Goal: Use online tool/utility: Utilize a website feature to perform a specific function

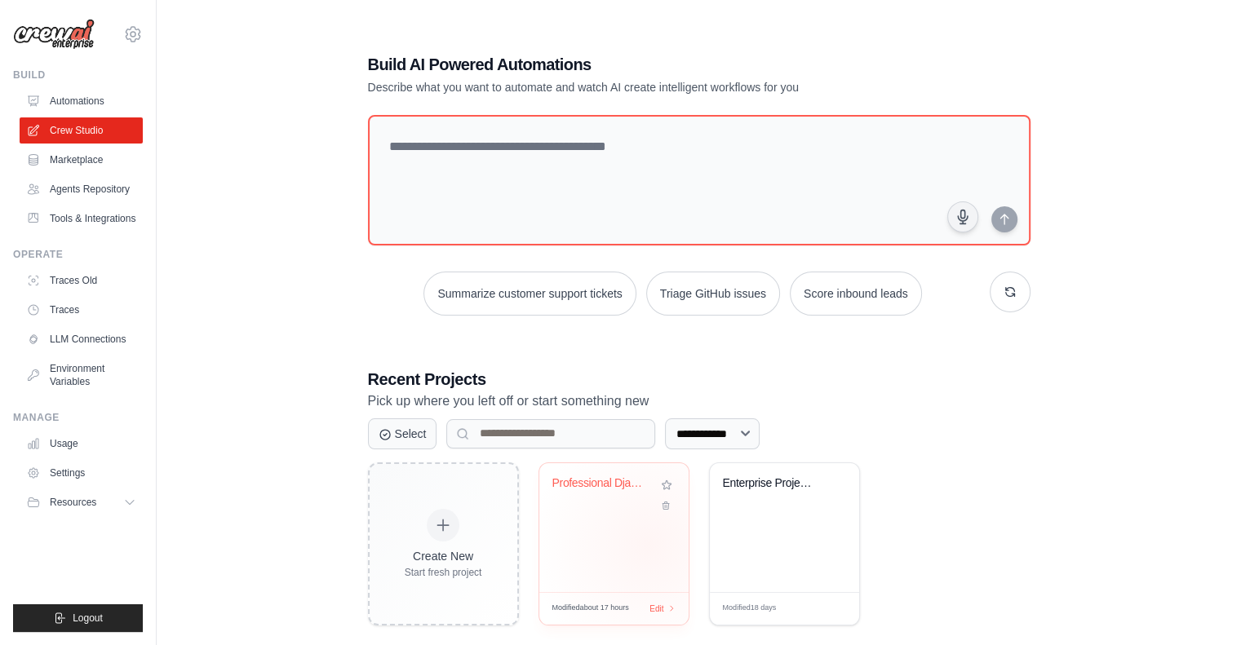
click at [650, 544] on div "Professional Django Development Wor..." at bounding box center [613, 527] width 149 height 129
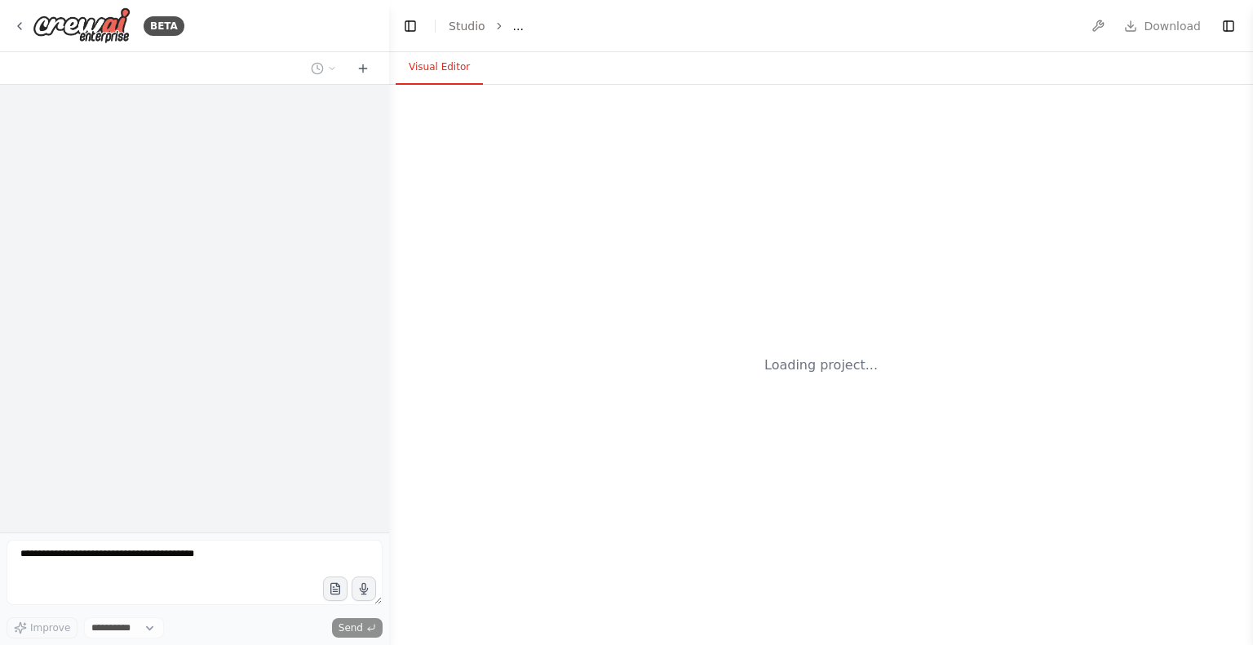
select select "****"
click at [415, 30] on button "Toggle Left Sidebar" at bounding box center [410, 26] width 23 height 23
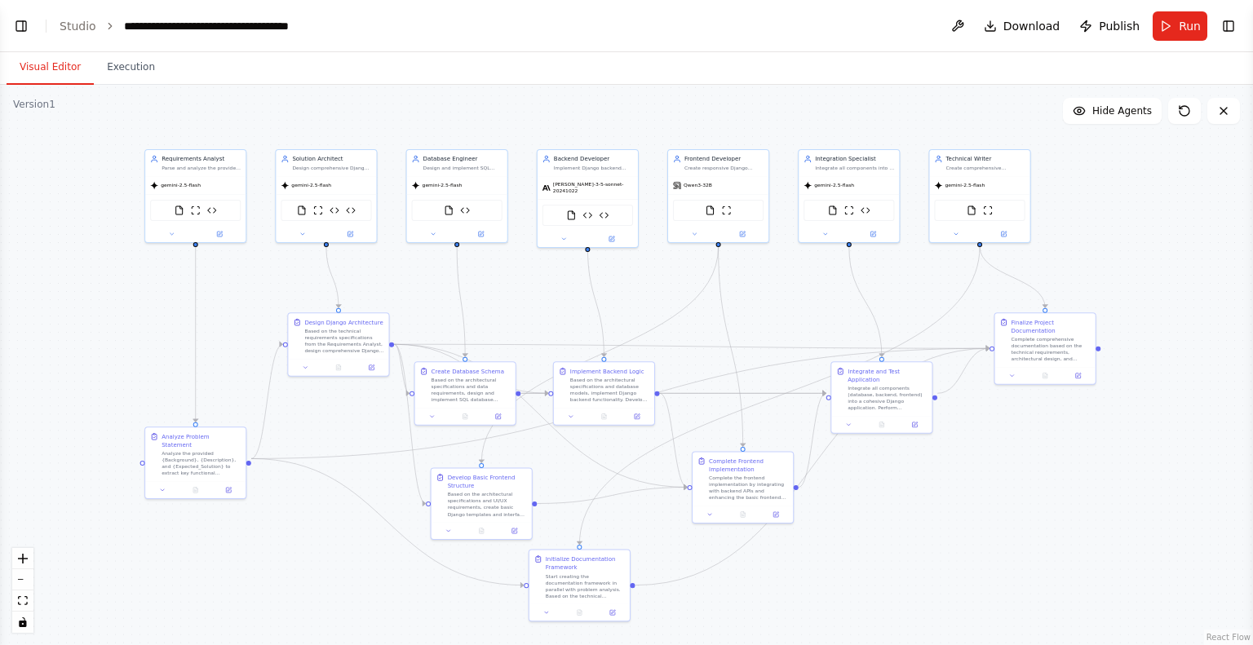
drag, startPoint x: 702, startPoint y: 128, endPoint x: 545, endPoint y: 38, distance: 180.6
click at [545, 38] on main "**********" at bounding box center [626, 322] width 1253 height 645
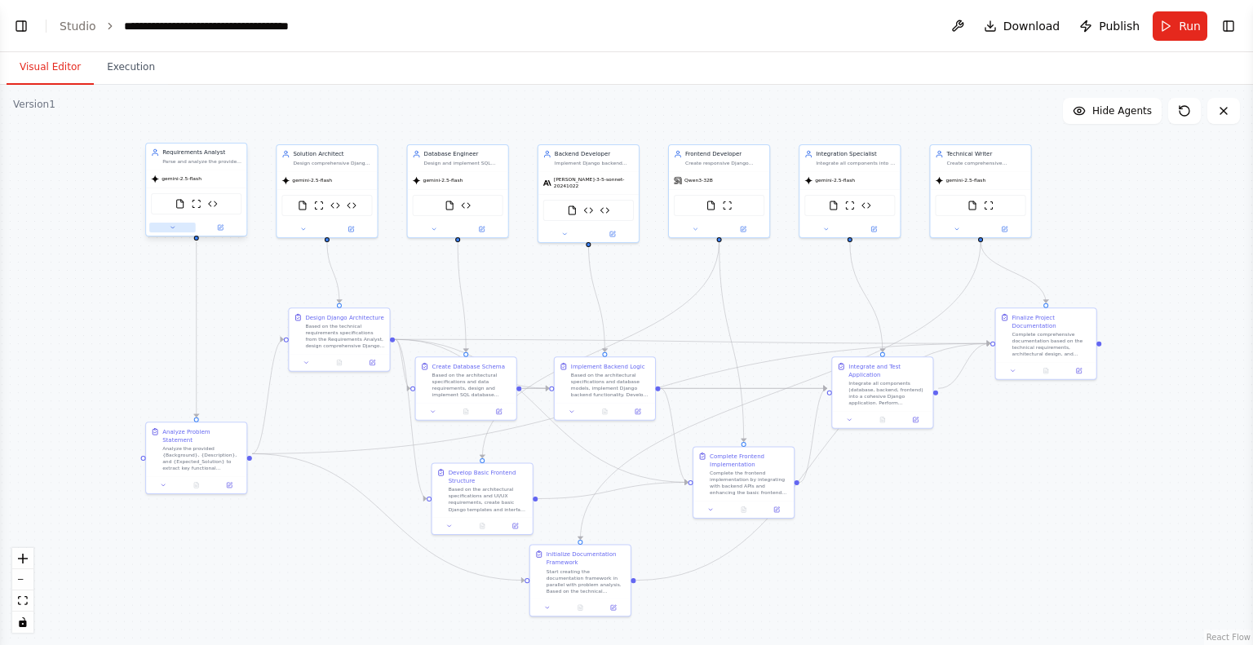
click at [168, 231] on button at bounding box center [172, 228] width 47 height 10
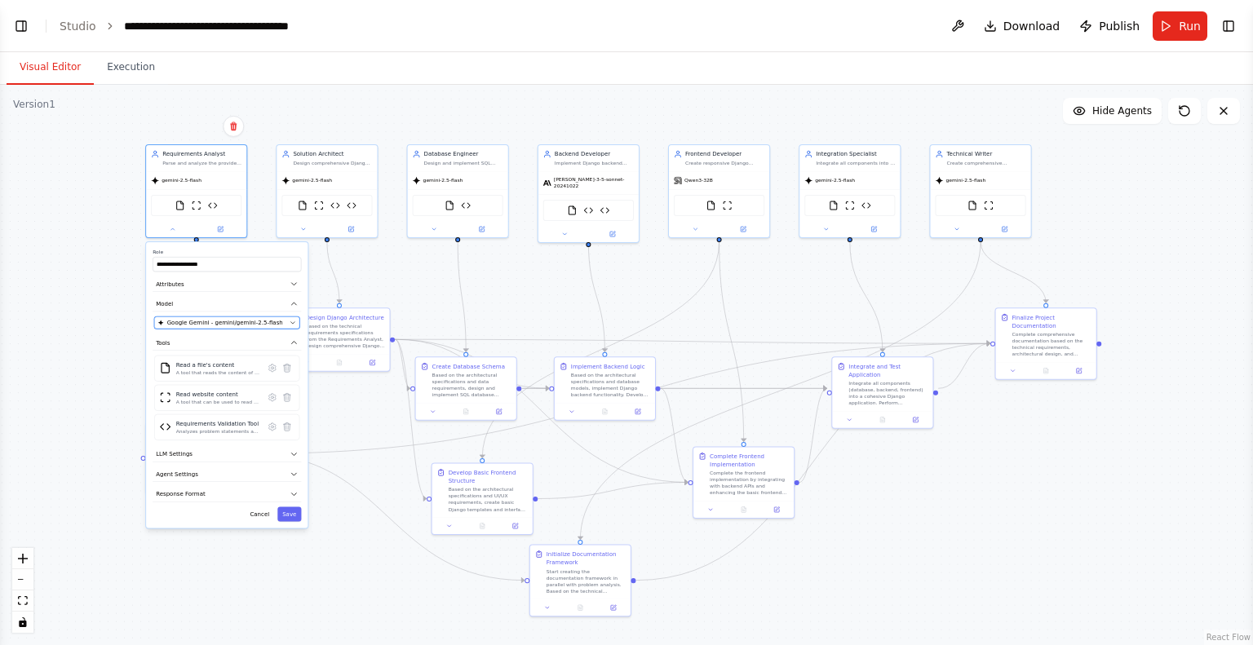
click at [202, 321] on span "Google Gemini - gemini/gemini-2.5-flash" at bounding box center [225, 323] width 116 height 8
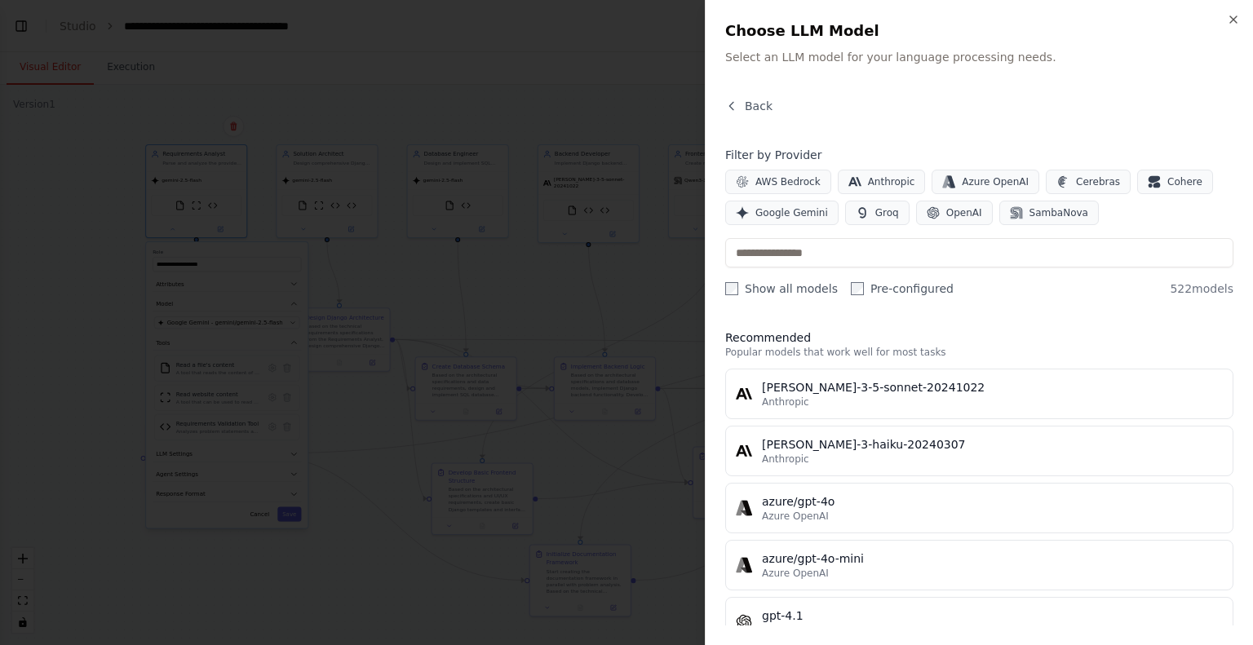
scroll to position [36644, 0]
drag, startPoint x: 1191, startPoint y: 293, endPoint x: 1213, endPoint y: 290, distance: 22.2
click at [1213, 290] on span "522 models" at bounding box center [1202, 289] width 64 height 16
click at [790, 215] on span "Google Gemini" at bounding box center [792, 212] width 73 height 13
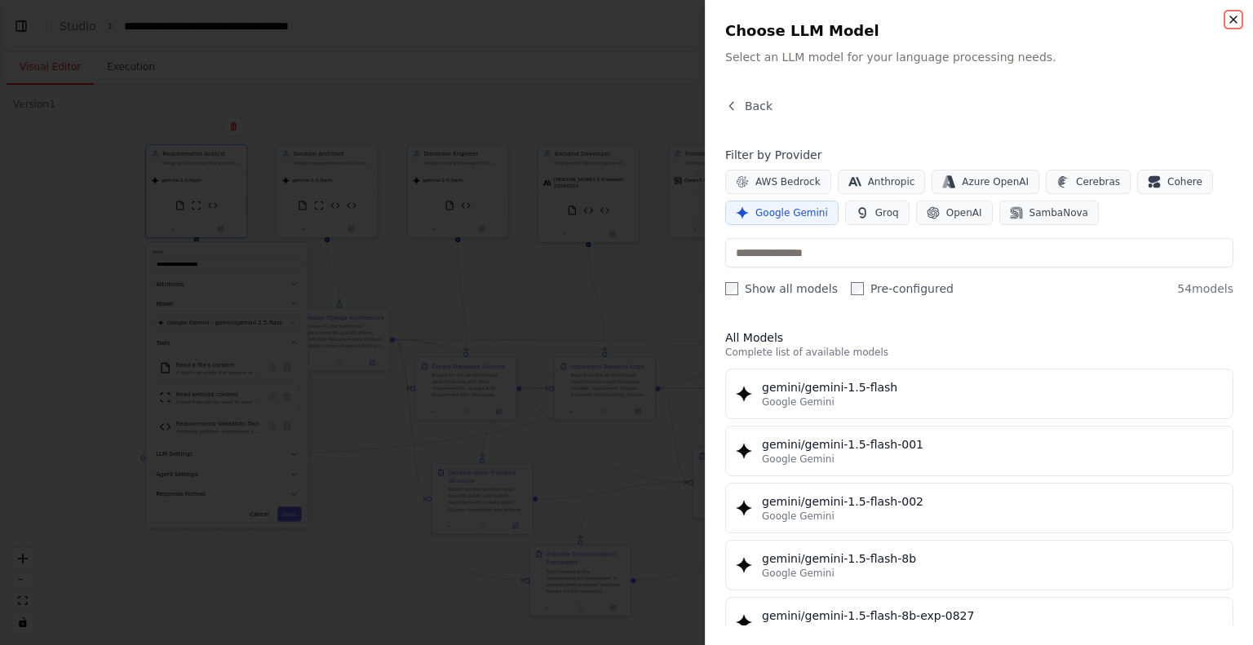
click at [1237, 20] on icon "button" at bounding box center [1233, 19] width 13 height 13
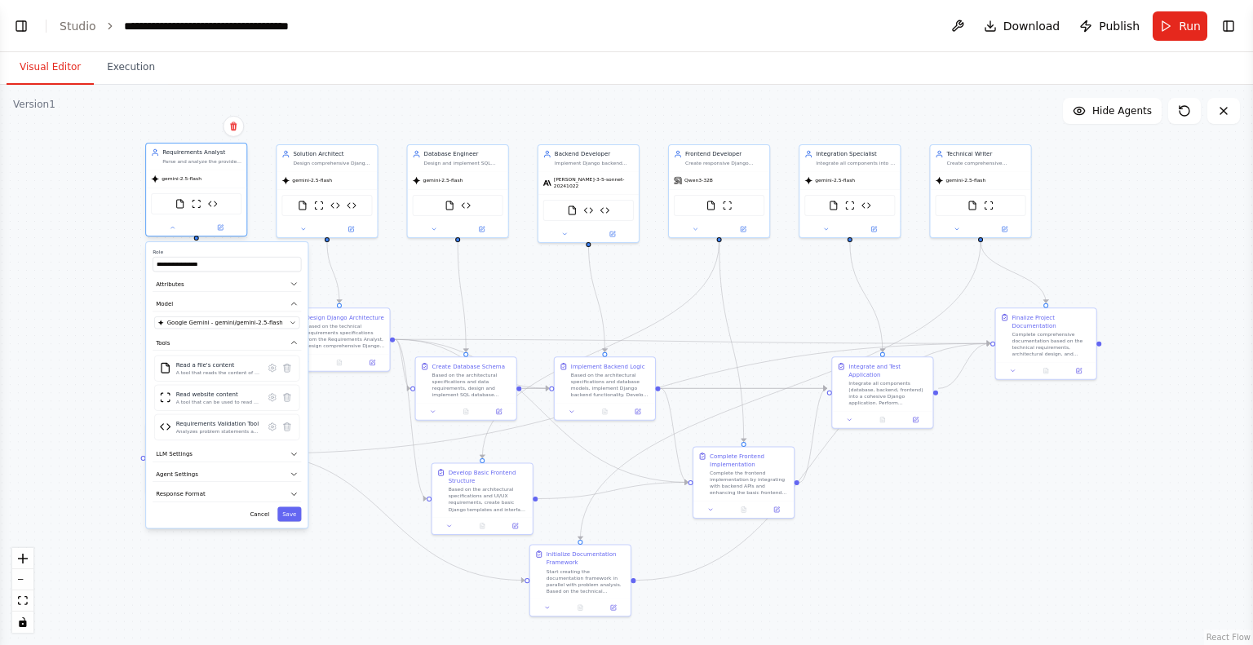
click at [173, 233] on div at bounding box center [196, 228] width 100 height 16
click at [85, 290] on div ".deletable-edge-delete-btn { width: 20px; height: 20px; border: 0px solid #ffff…" at bounding box center [626, 365] width 1253 height 561
click at [266, 514] on button "Cancel" at bounding box center [259, 515] width 29 height 15
click at [261, 567] on div ".deletable-edge-delete-btn { width: 20px; height: 20px; border: 0px solid #ffff…" at bounding box center [626, 365] width 1253 height 561
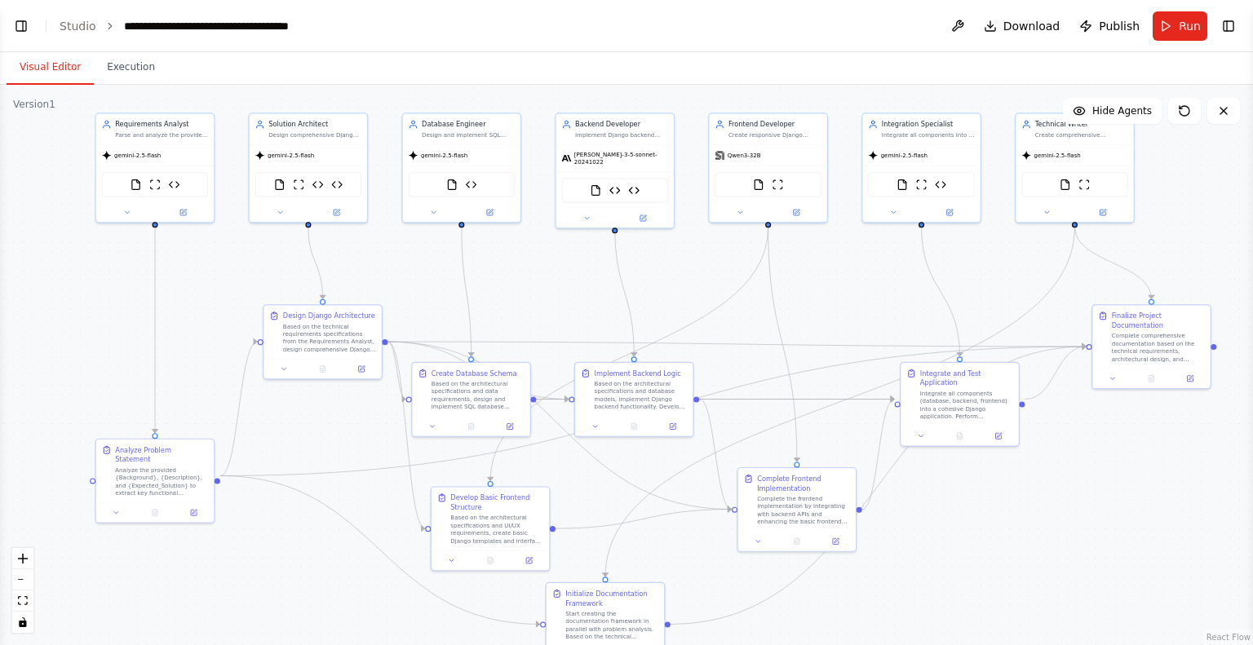
drag, startPoint x: 577, startPoint y: 248, endPoint x: 553, endPoint y: 283, distance: 42.3
click at [553, 283] on div ".deletable-edge-delete-btn { width: 20px; height: 20px; border: 0px solid #ffff…" at bounding box center [626, 365] width 1253 height 561
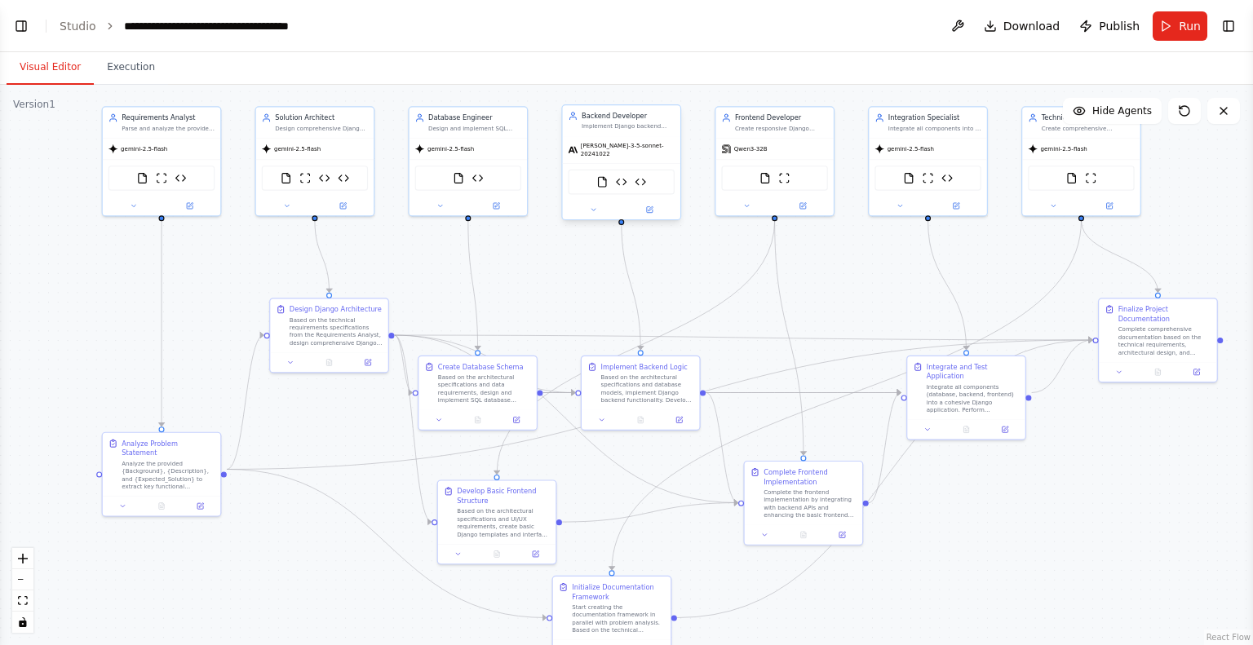
scroll to position [38710, 0]
click at [614, 153] on div "claude-3-5-sonnet-20241022" at bounding box center [622, 149] width 118 height 27
